Goal: Find specific page/section: Find specific page/section

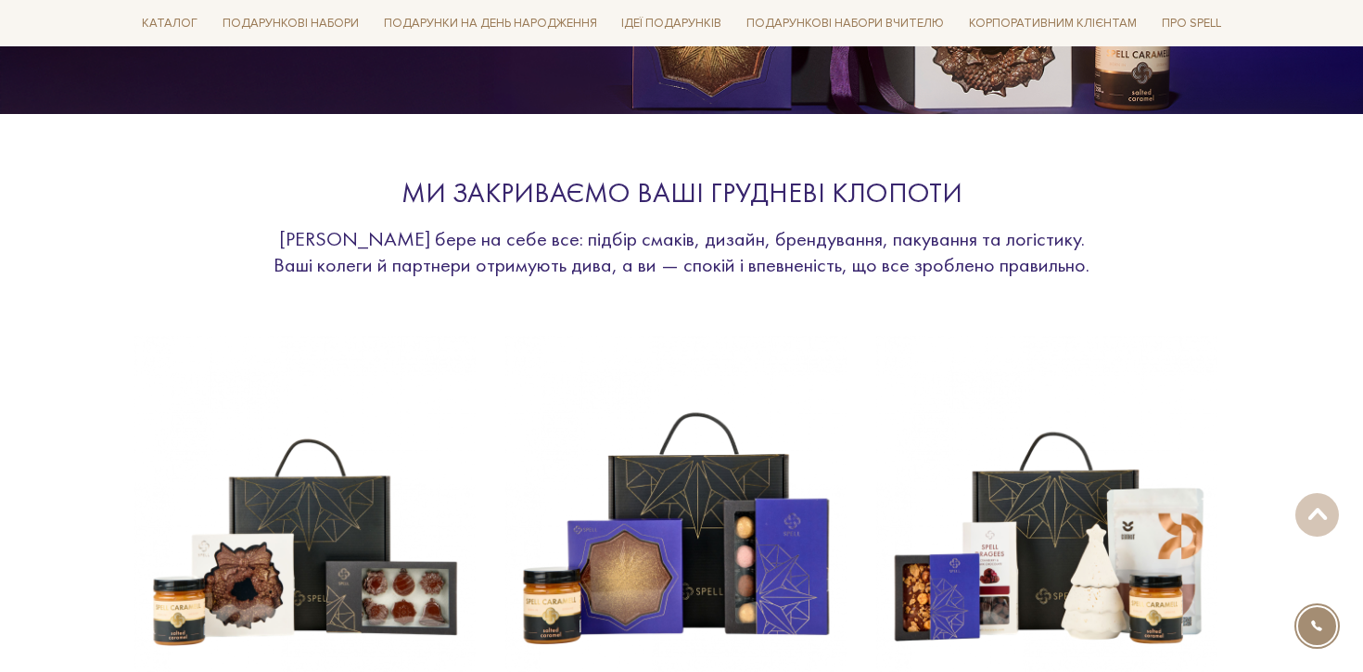
scroll to position [1445, 0]
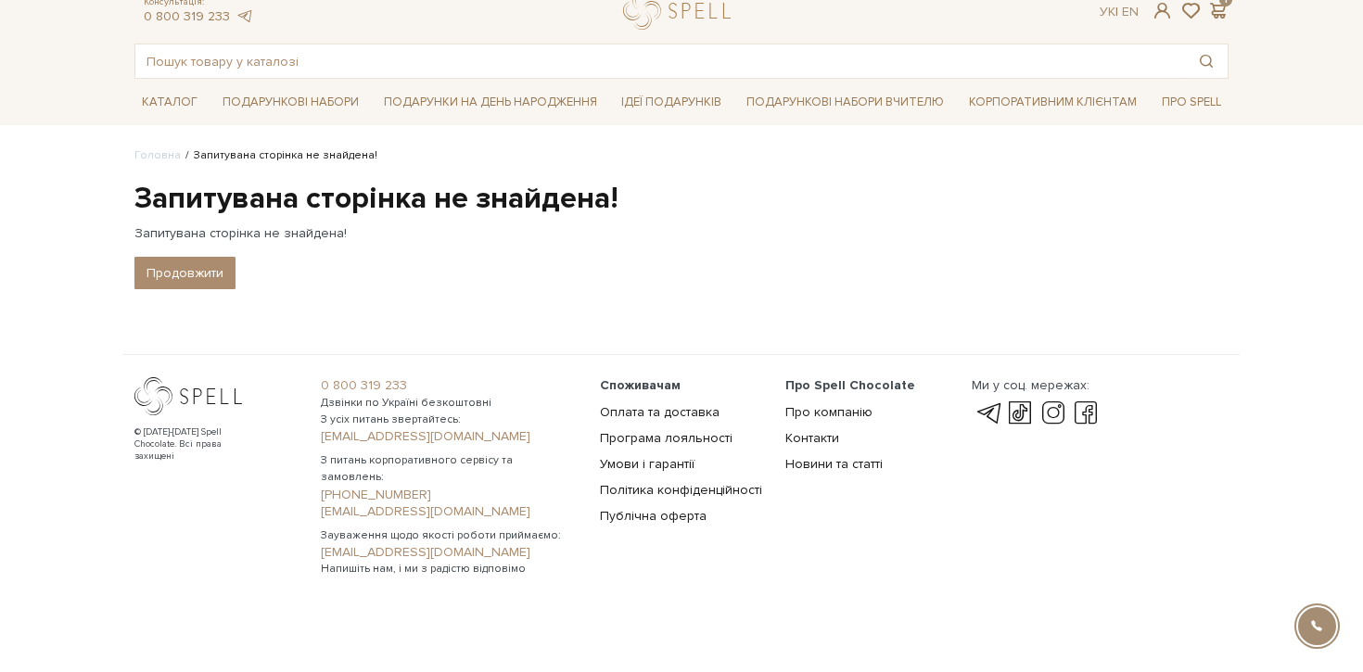
click at [558, 203] on h1 "Запитувана сторінка не знайдена!" at bounding box center [681, 199] width 1094 height 39
